Goal: Transaction & Acquisition: Purchase product/service

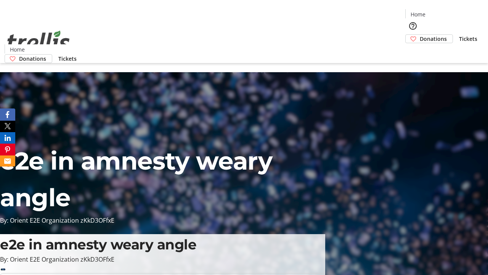
click at [420, 35] on span "Donations" at bounding box center [433, 39] width 27 height 8
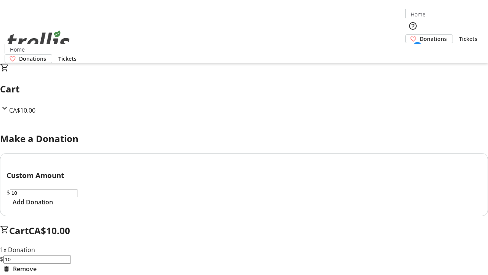
select select "CA"
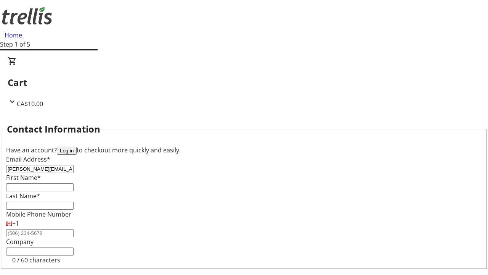
type input "[PERSON_NAME][EMAIL_ADDRESS][DOMAIN_NAME]"
type input "[PERSON_NAME]"
type input "Little"
type input "[STREET_ADDRESS][PERSON_NAME]"
type input "Kelowna"
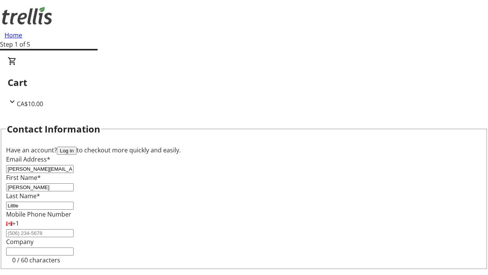
select select "BC"
type input "Kelowna"
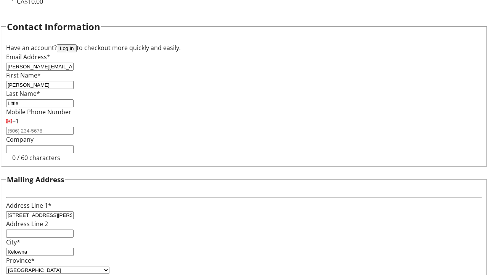
type input "V1Y 0C2"
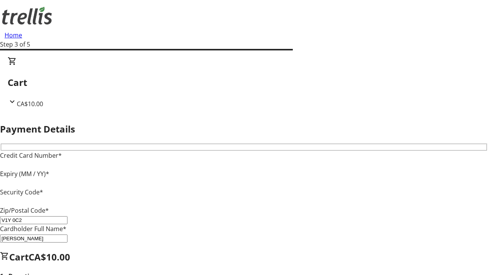
type input "V1Y 0C2"
